Goal: Task Accomplishment & Management: Complete application form

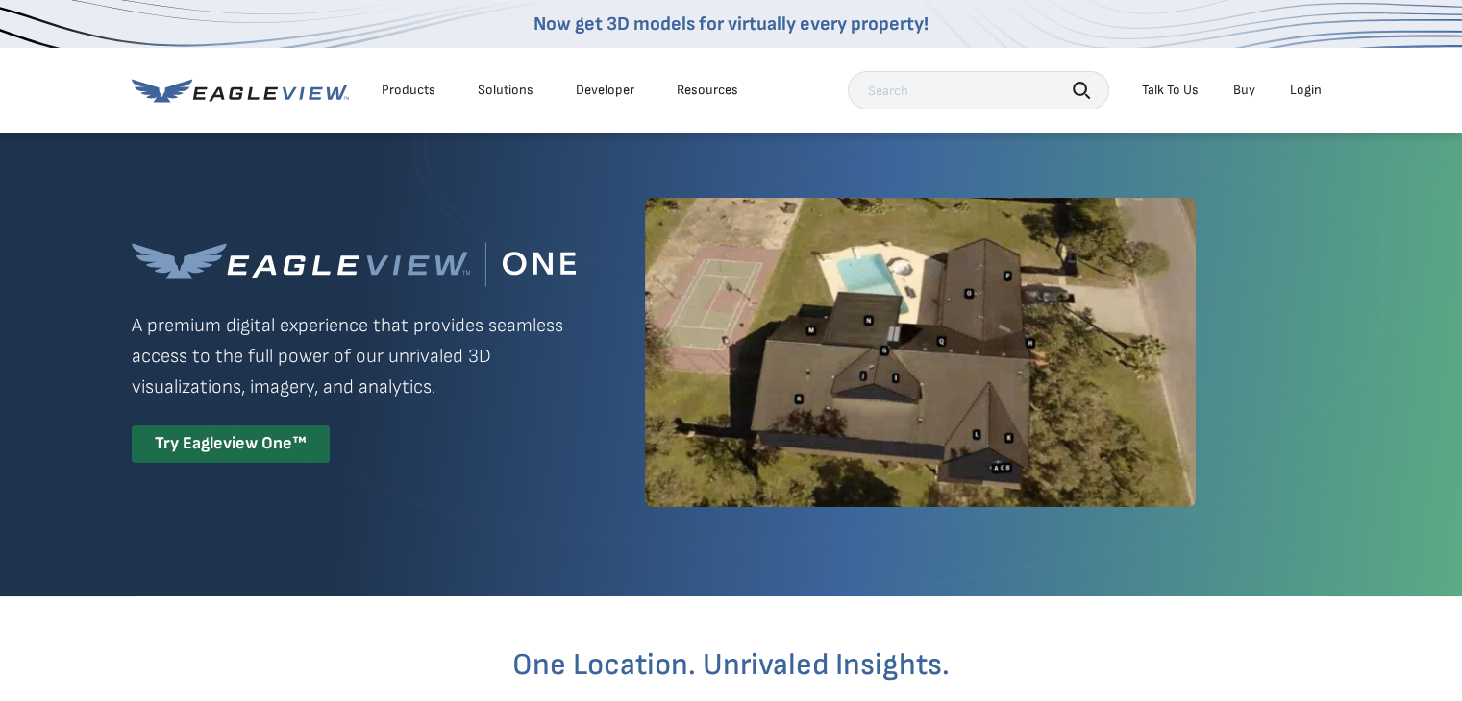
click at [1307, 91] on div "Login" at bounding box center [1306, 90] width 32 height 17
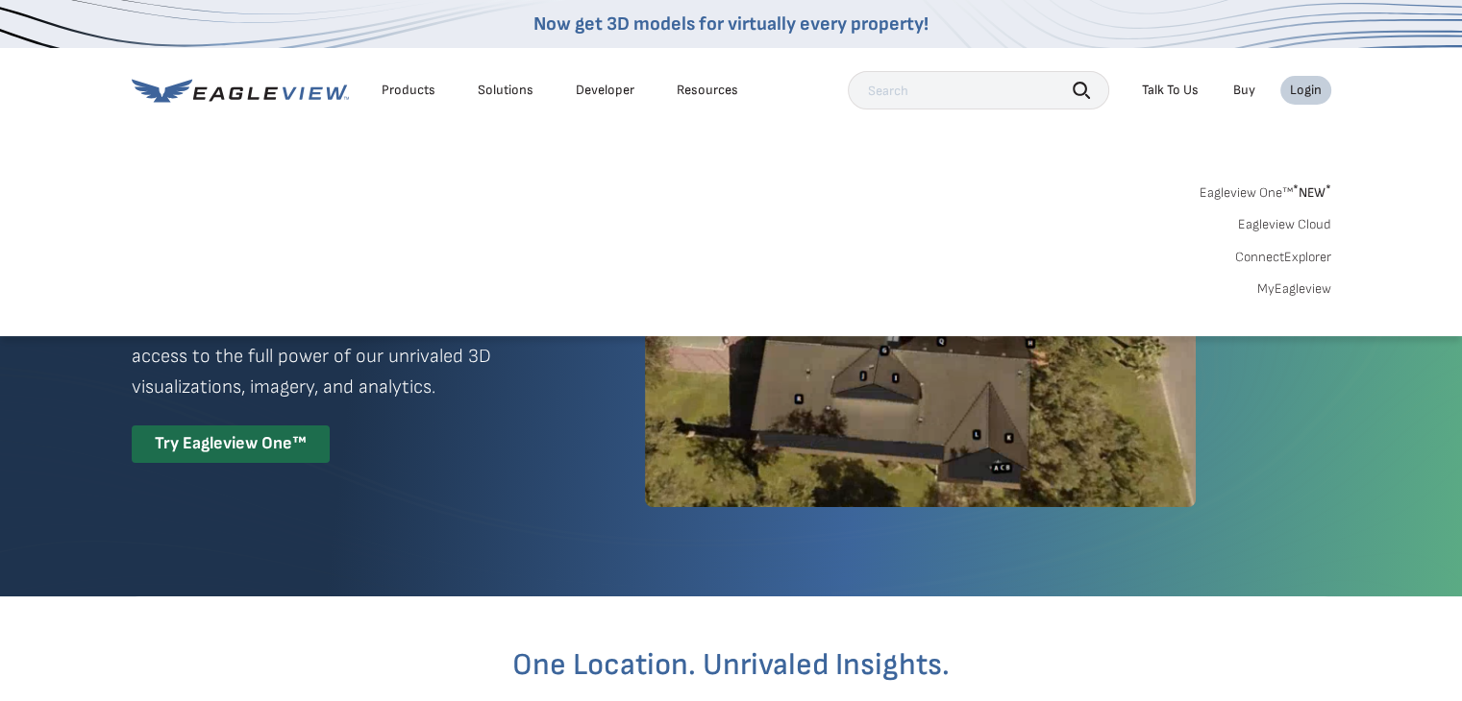
click at [1297, 283] on link "MyEagleview" at bounding box center [1294, 289] width 74 height 17
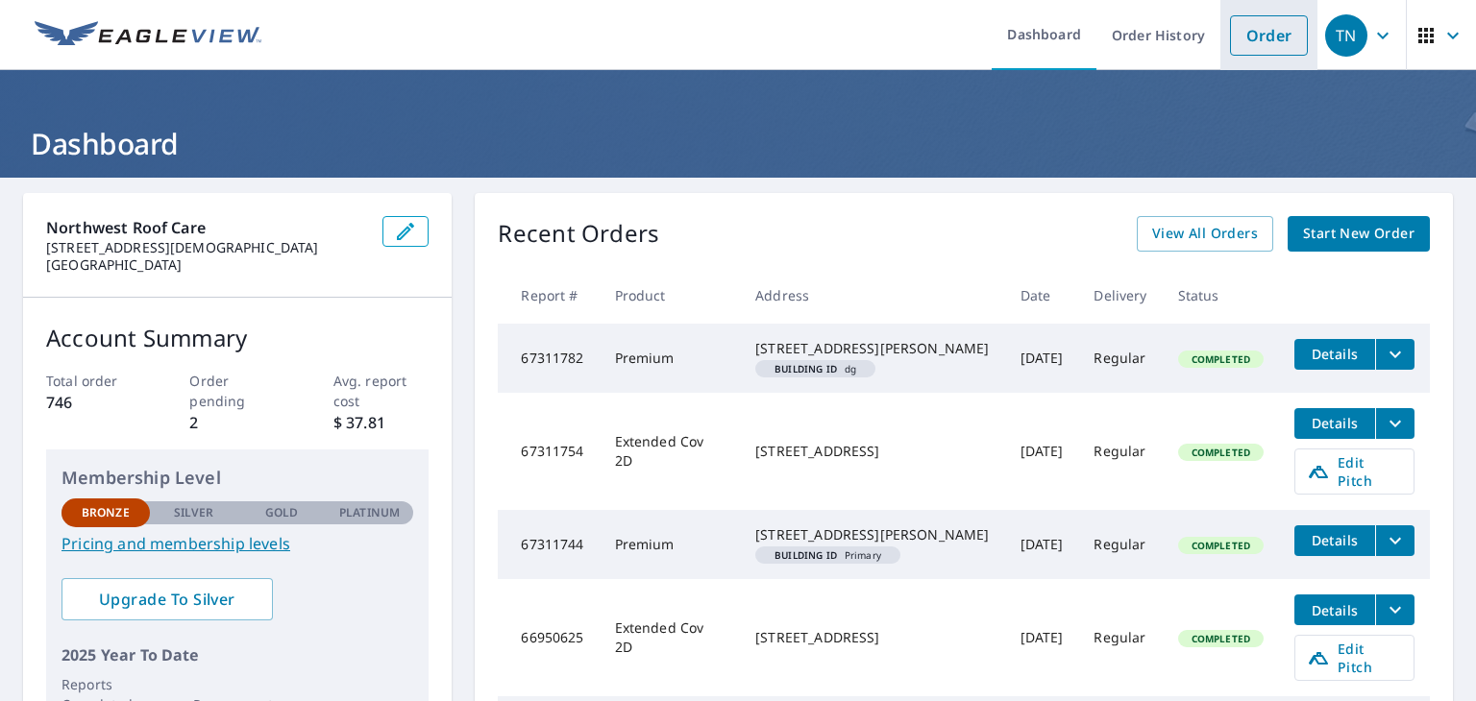
click at [1253, 35] on link "Order" at bounding box center [1269, 35] width 78 height 40
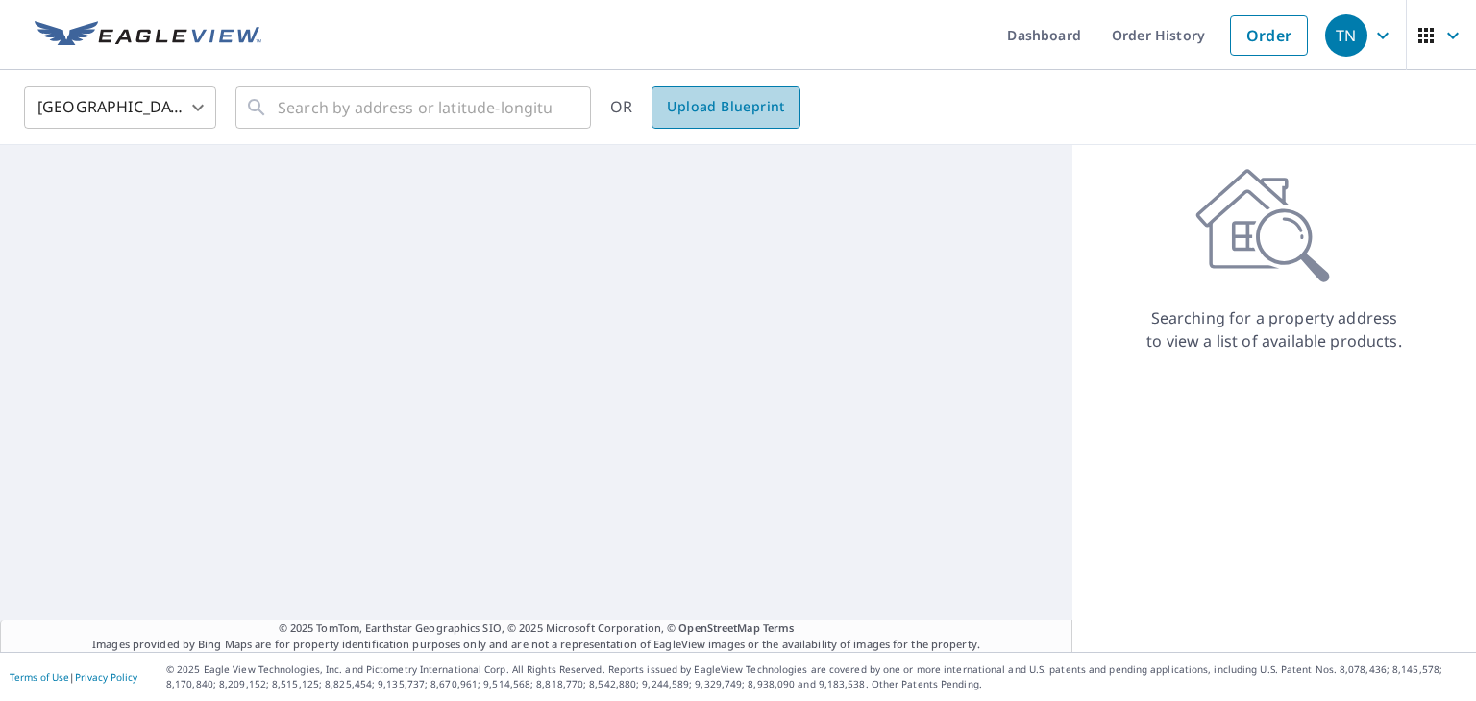
click at [713, 101] on span "Upload Blueprint" at bounding box center [725, 107] width 117 height 24
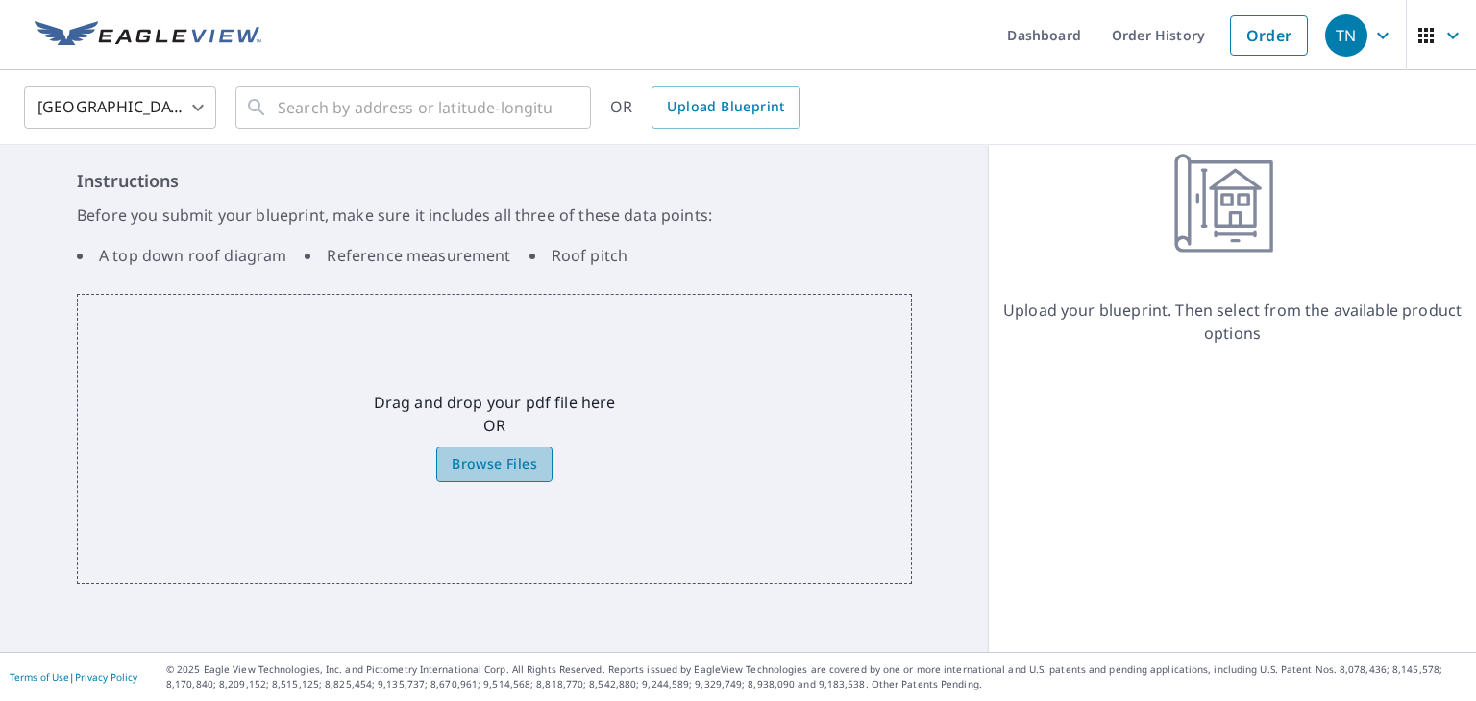
click at [475, 458] on span "Browse Files" at bounding box center [495, 465] width 86 height 24
click at [0, 0] on input "Browse Files" at bounding box center [0, 0] width 0 height 0
click at [496, 465] on span "Browse Files" at bounding box center [495, 465] width 86 height 24
click at [0, 0] on input "Browse Files" at bounding box center [0, 0] width 0 height 0
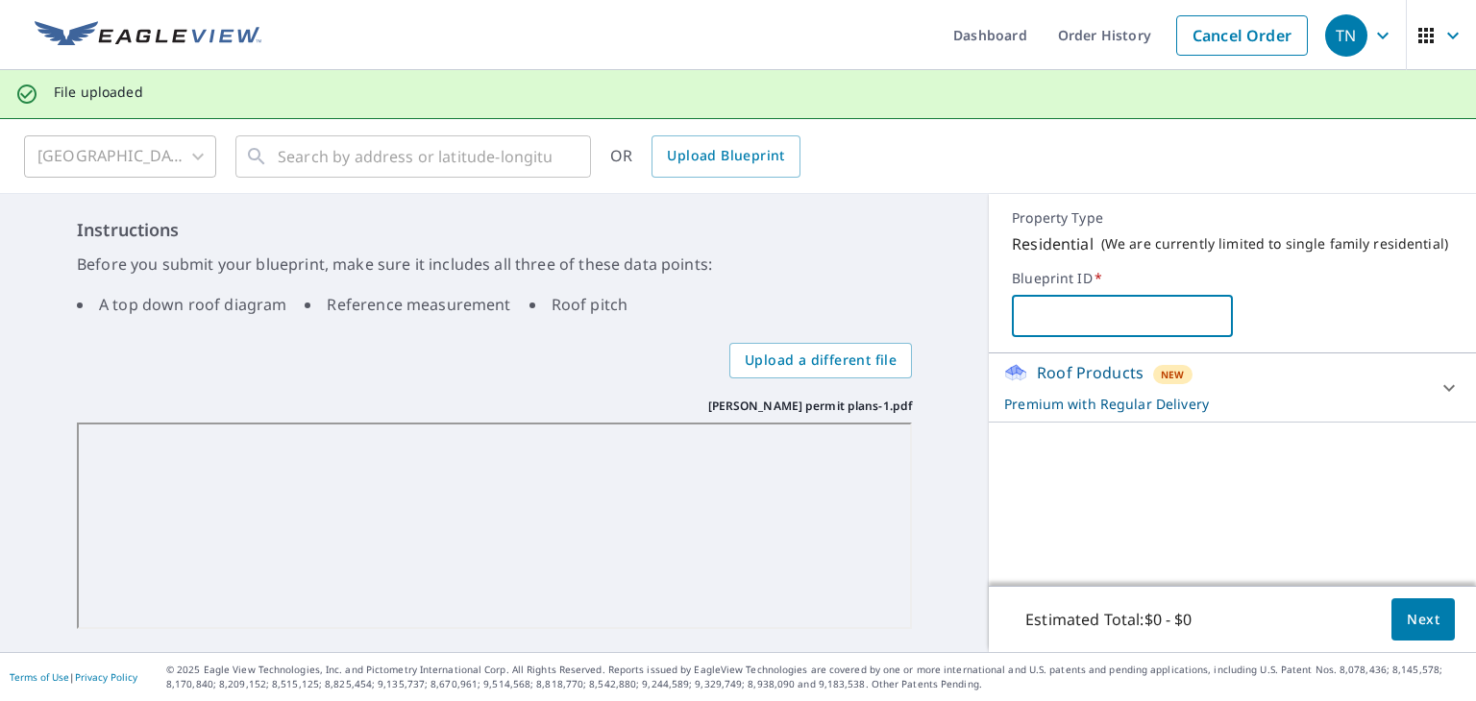
click at [1029, 307] on input "text" at bounding box center [1122, 316] width 220 height 54
click at [1060, 313] on input "Chuch Burr" at bounding box center [1122, 316] width 220 height 54
type input "Chuck Burr"
click at [1438, 390] on icon at bounding box center [1449, 388] width 23 height 23
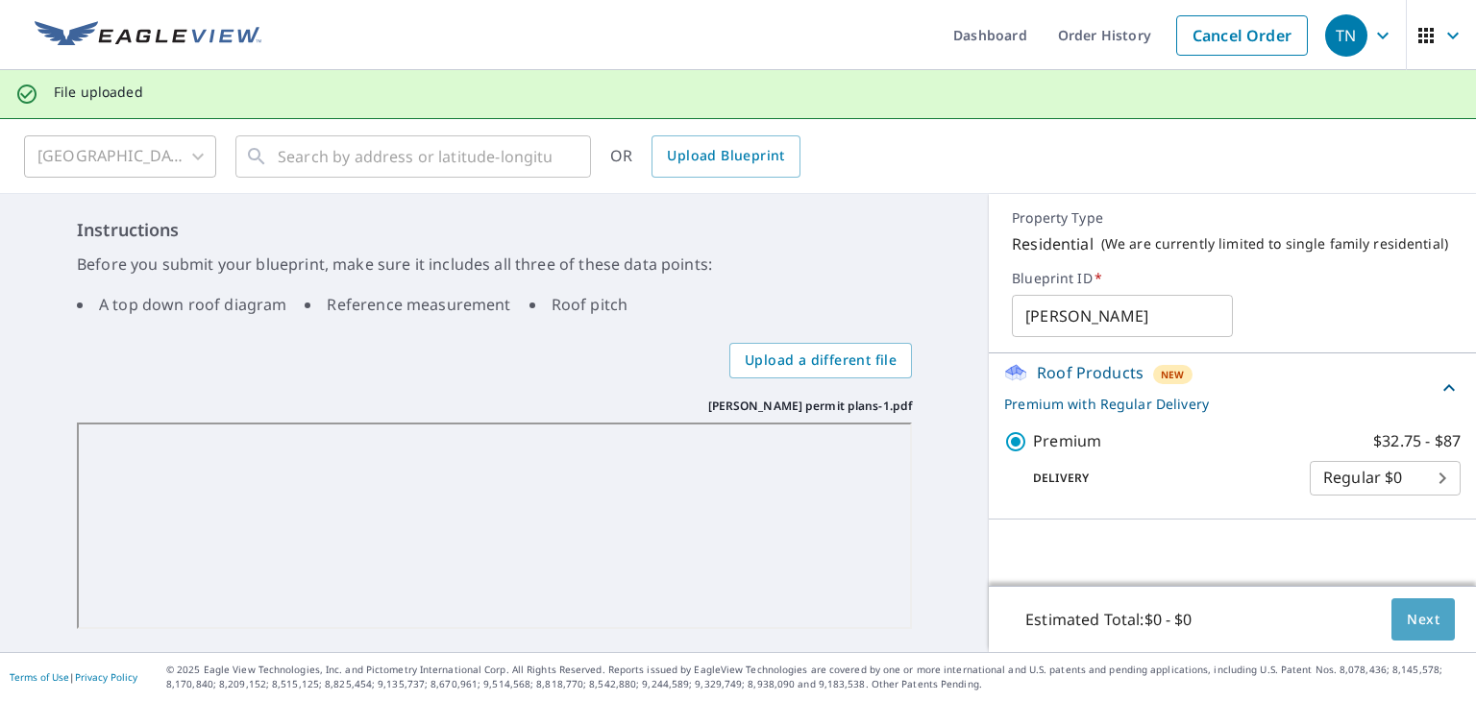
click at [1407, 620] on span "Next" at bounding box center [1423, 620] width 33 height 24
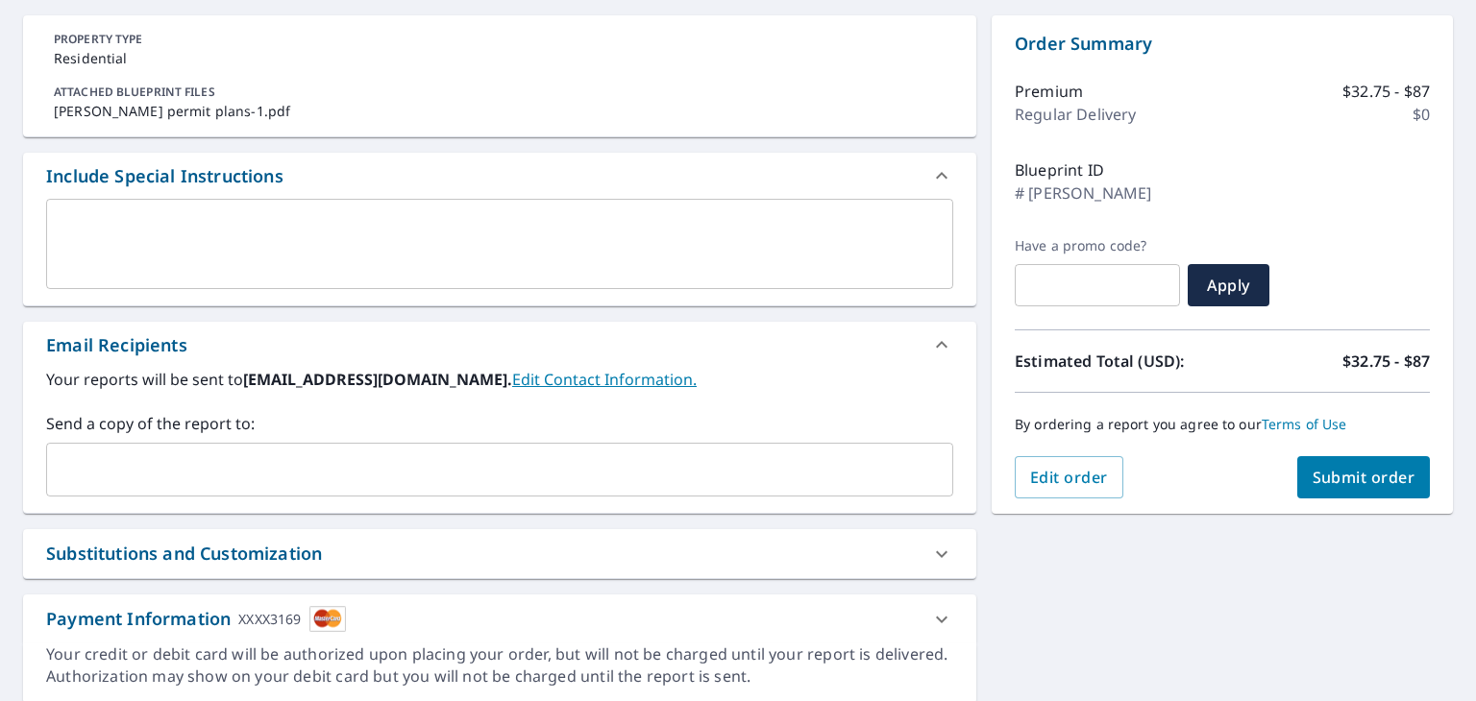
scroll to position [160, 0]
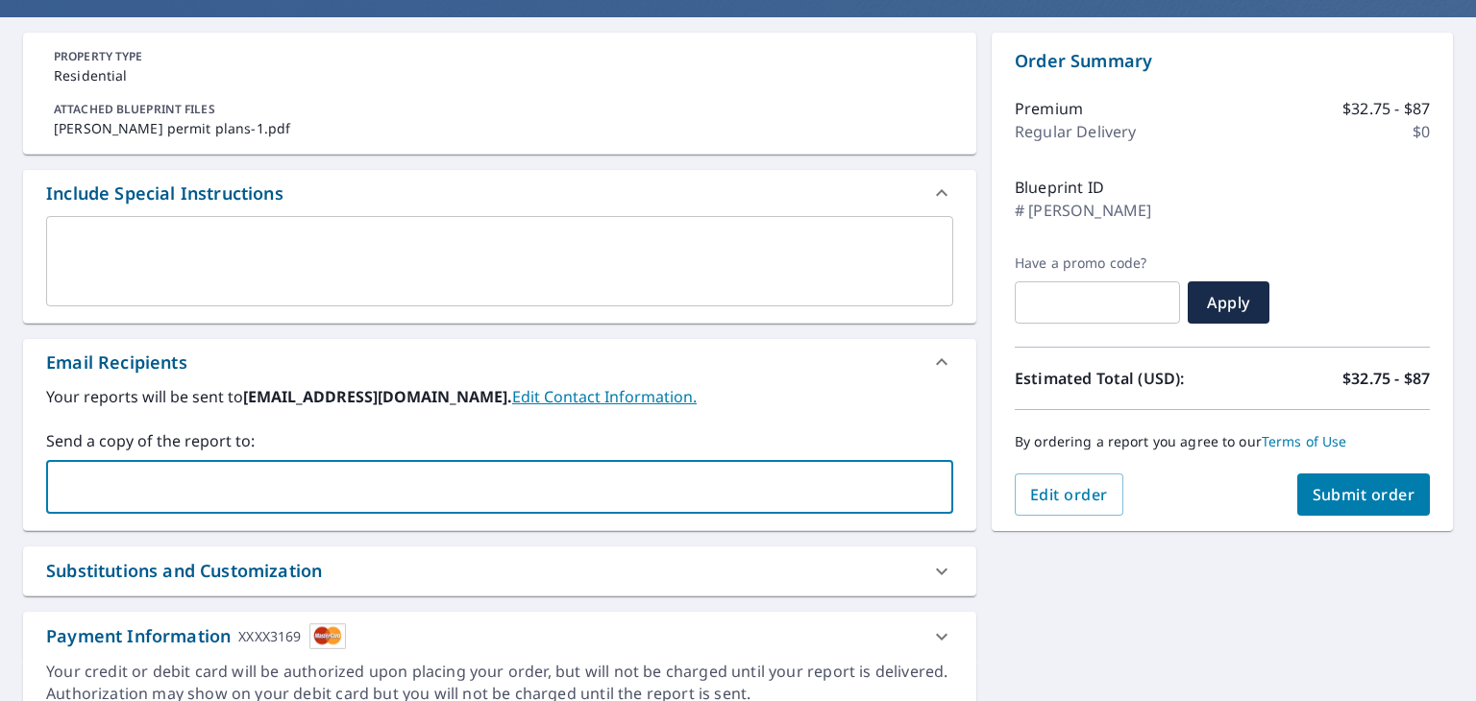
click at [161, 486] on input "text" at bounding box center [485, 487] width 861 height 37
click at [161, 486] on input "nwroof@hotmail.com" at bounding box center [485, 487] width 861 height 37
type input "nwroof@hotmail.com"
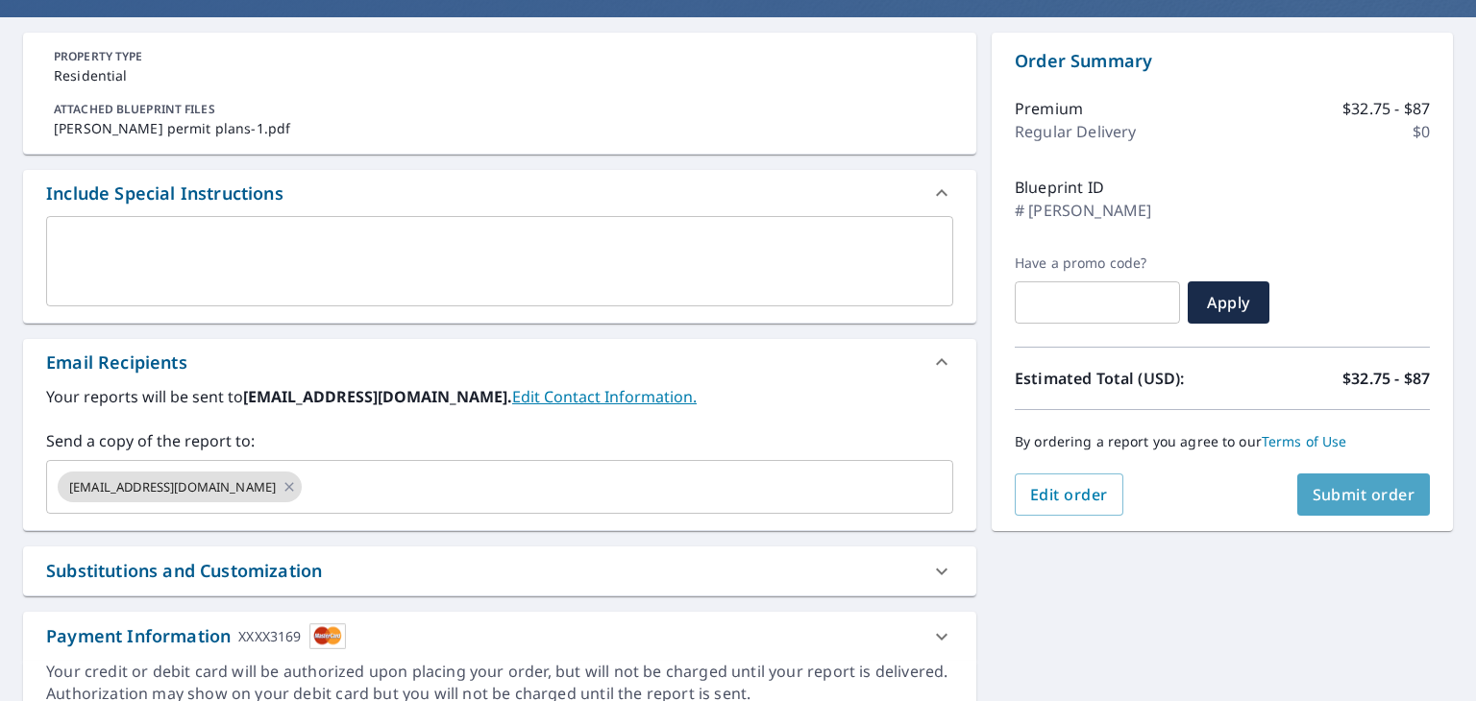
click at [1323, 497] on span "Submit order" at bounding box center [1364, 494] width 103 height 21
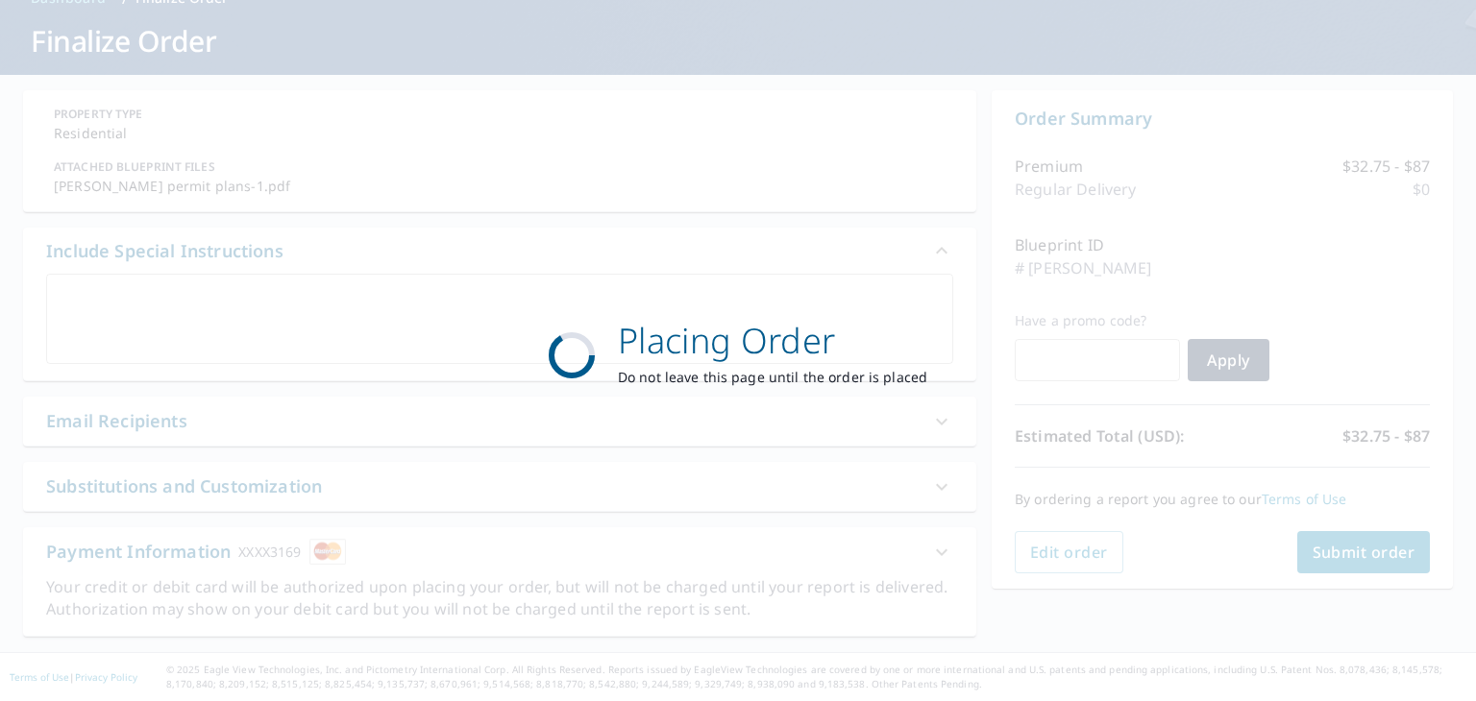
scroll to position [101, 0]
